Goal: Find contact information: Find contact information

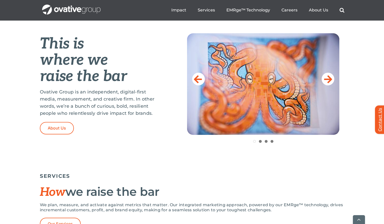
click at [377, 119] on link "Contact Us" at bounding box center [382, 119] width 15 height 28
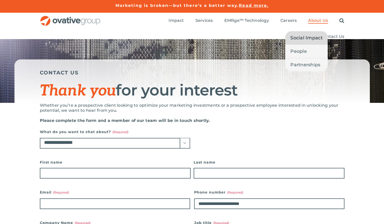
click at [311, 36] on span "Social Impact" at bounding box center [306, 37] width 32 height 7
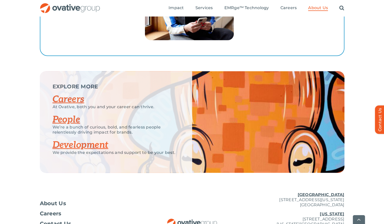
scroll to position [986, 0]
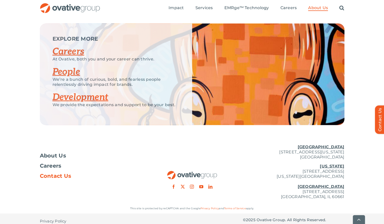
click at [65, 173] on span "Contact Us" at bounding box center [55, 175] width 31 height 5
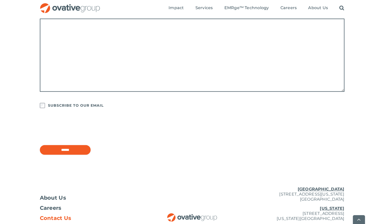
scroll to position [402, 0]
